Goal: Navigation & Orientation: Find specific page/section

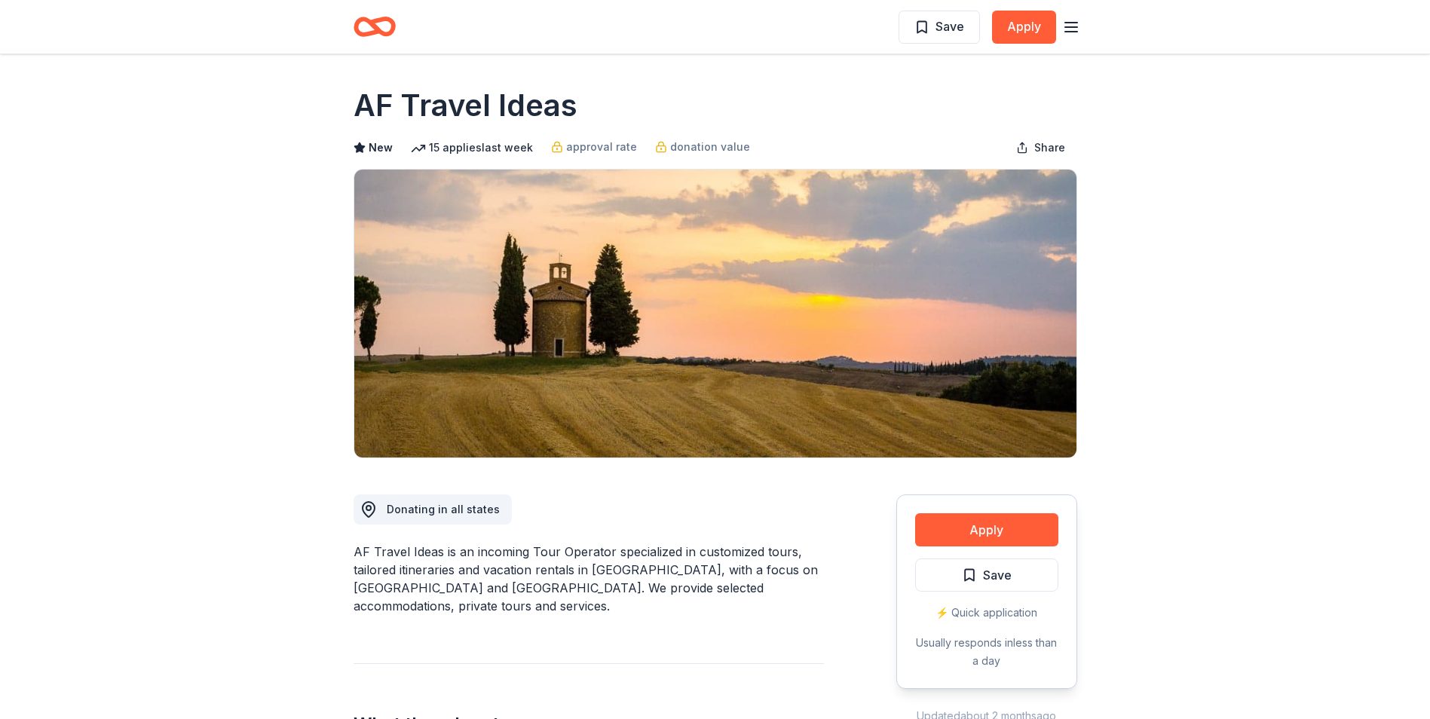
scroll to position [1583, 0]
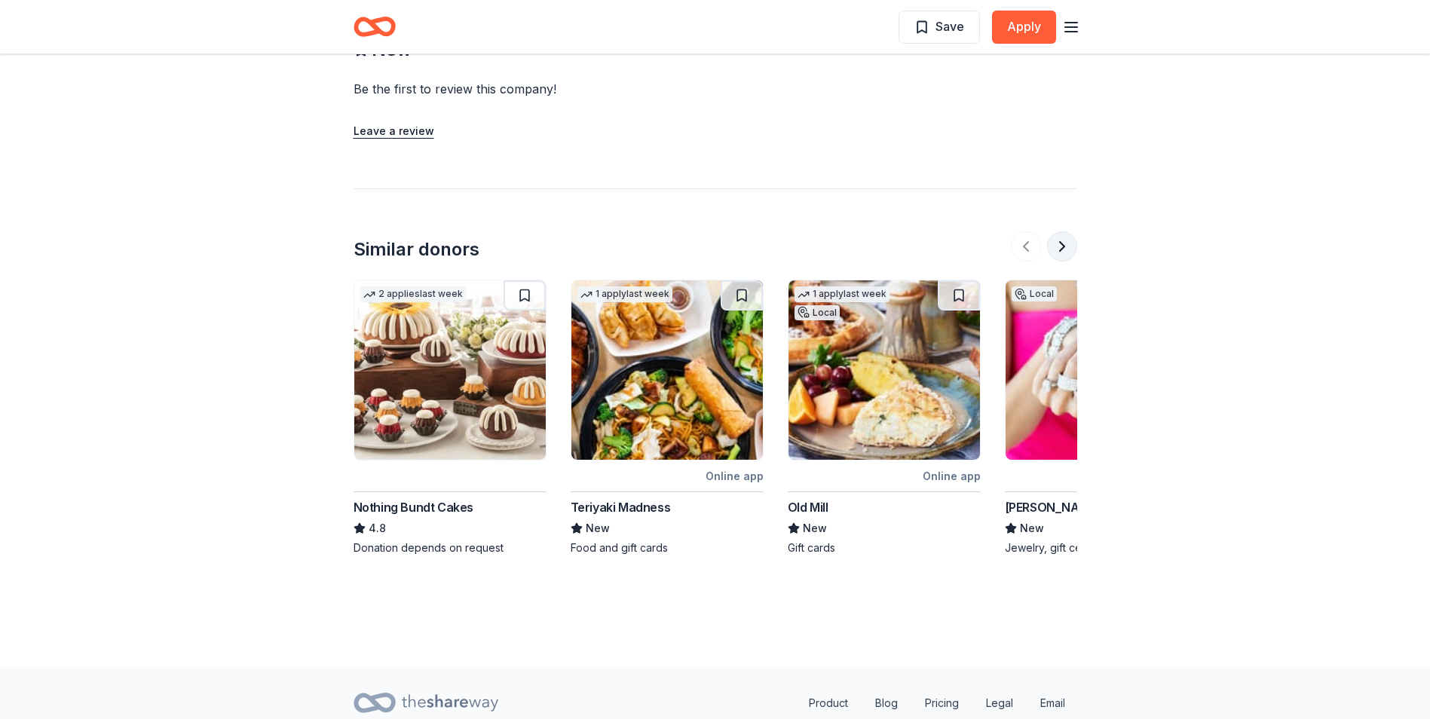
click at [1065, 231] on button at bounding box center [1062, 246] width 30 height 30
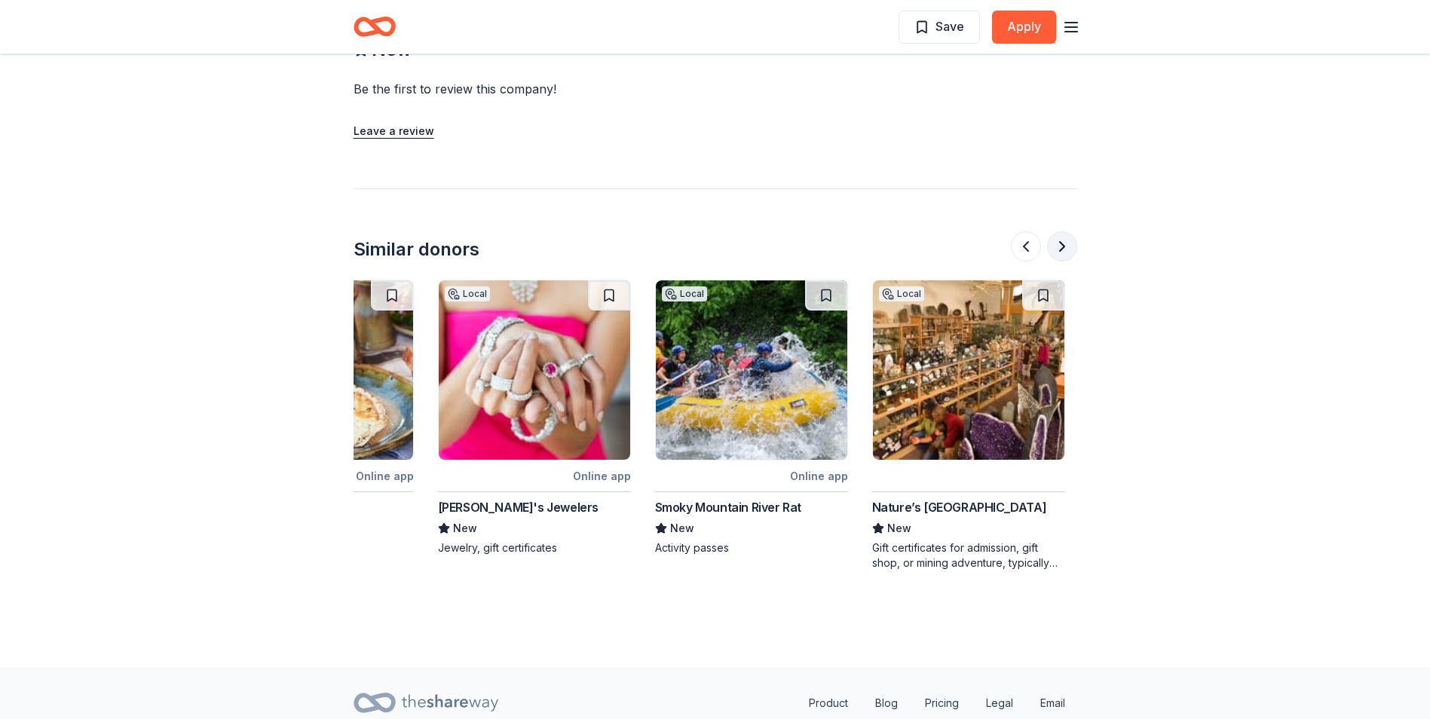
scroll to position [0, 651]
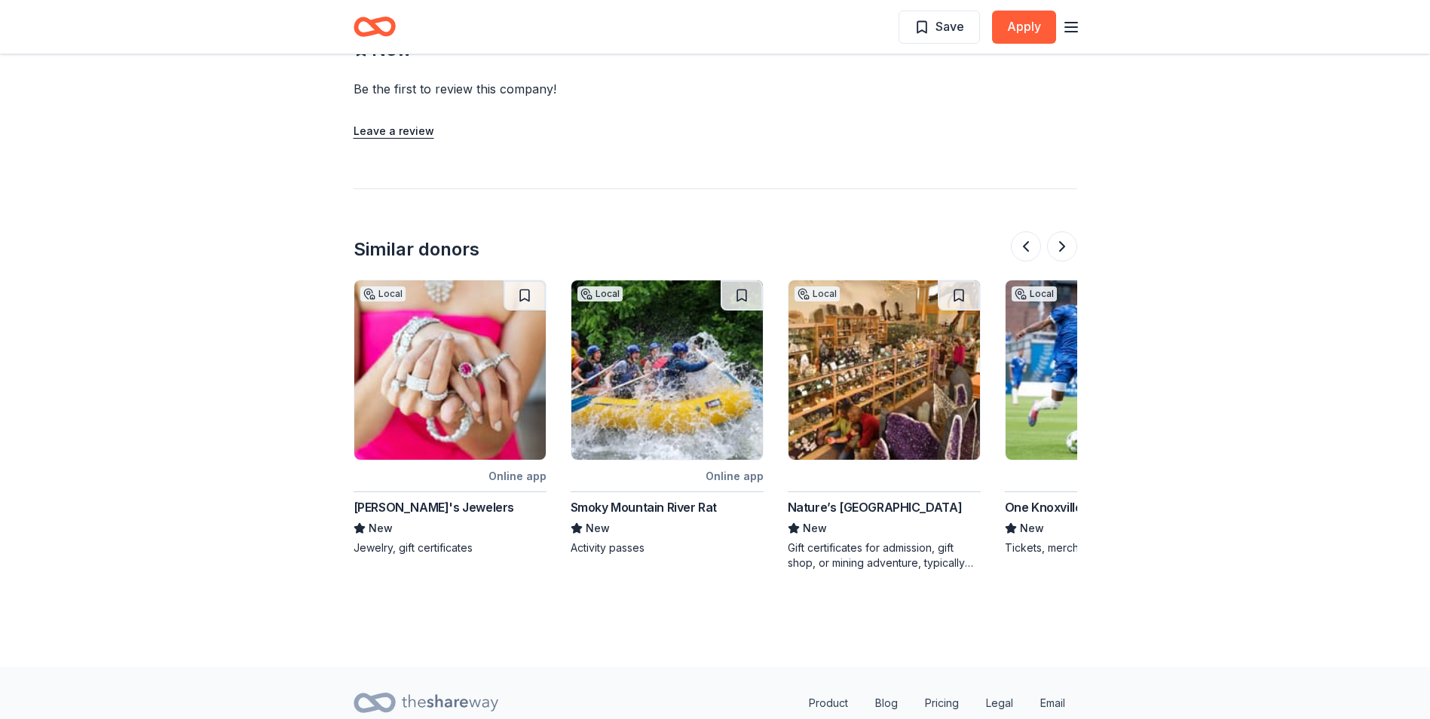
click at [423, 320] on img at bounding box center [449, 369] width 191 height 179
